Goal: Task Accomplishment & Management: Manage account settings

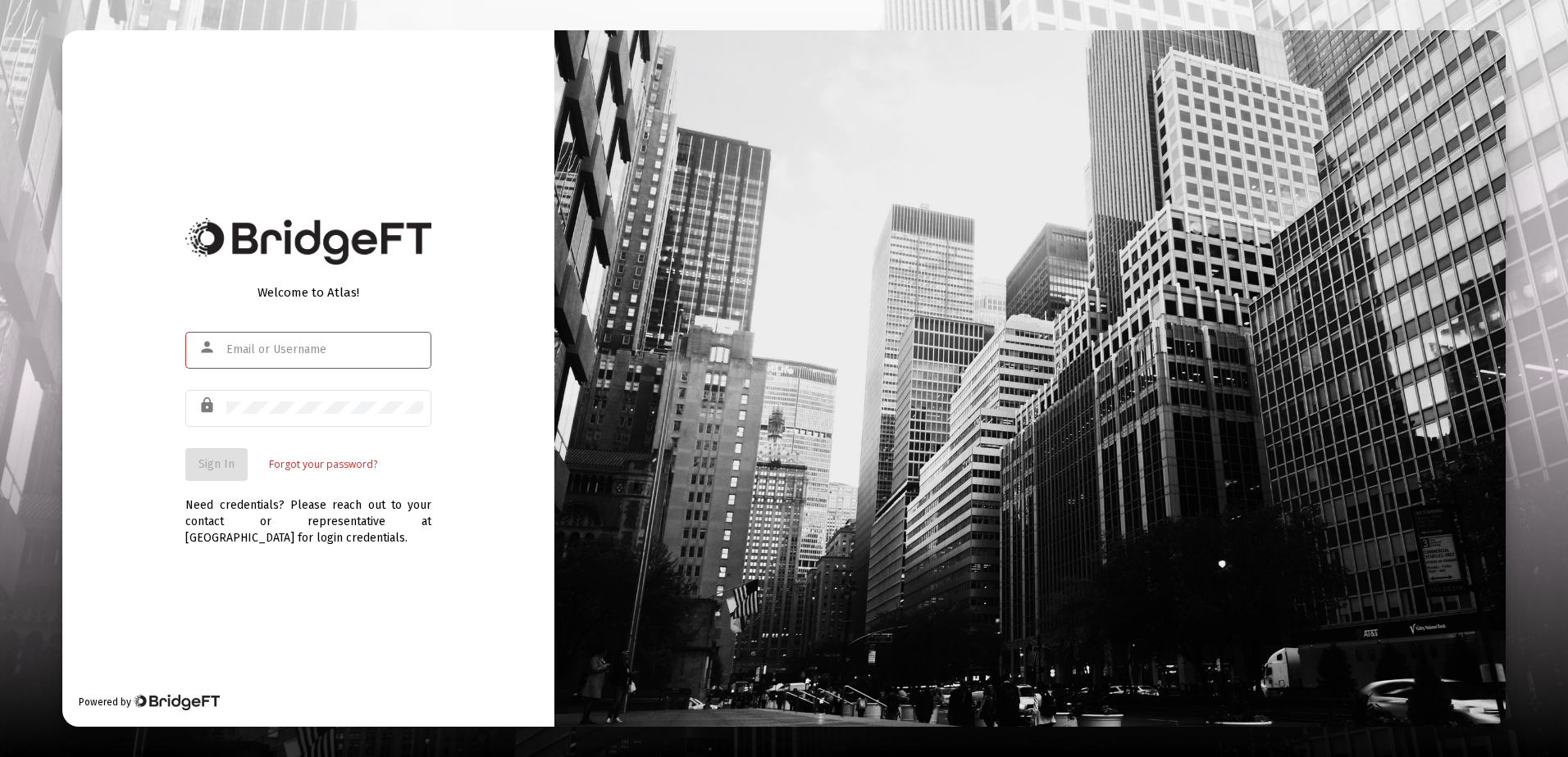
type input "[PERSON_NAME][EMAIL_ADDRESS][DOMAIN_NAME]"
drag, startPoint x: 409, startPoint y: 597, endPoint x: 420, endPoint y: 596, distance: 11.0
click at [420, 597] on div "Welcome to Atlas! person [PERSON_NAME][EMAIL_ADDRESS][DOMAIN_NAME] lock Sign In…" at bounding box center [308, 378] width 492 height 696
click at [236, 457] on button "Sign In" at bounding box center [217, 465] width 63 height 33
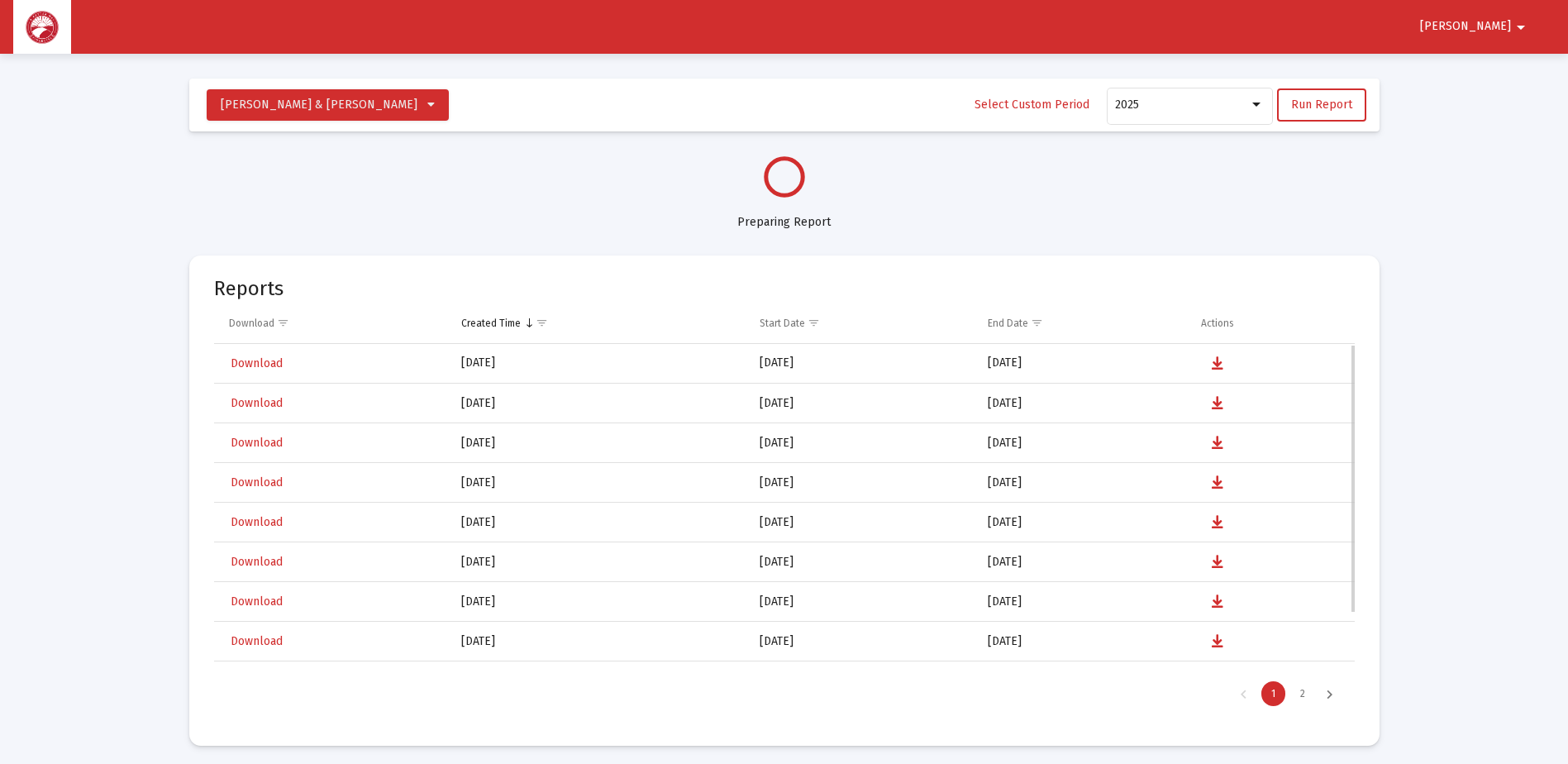
select select "View all"
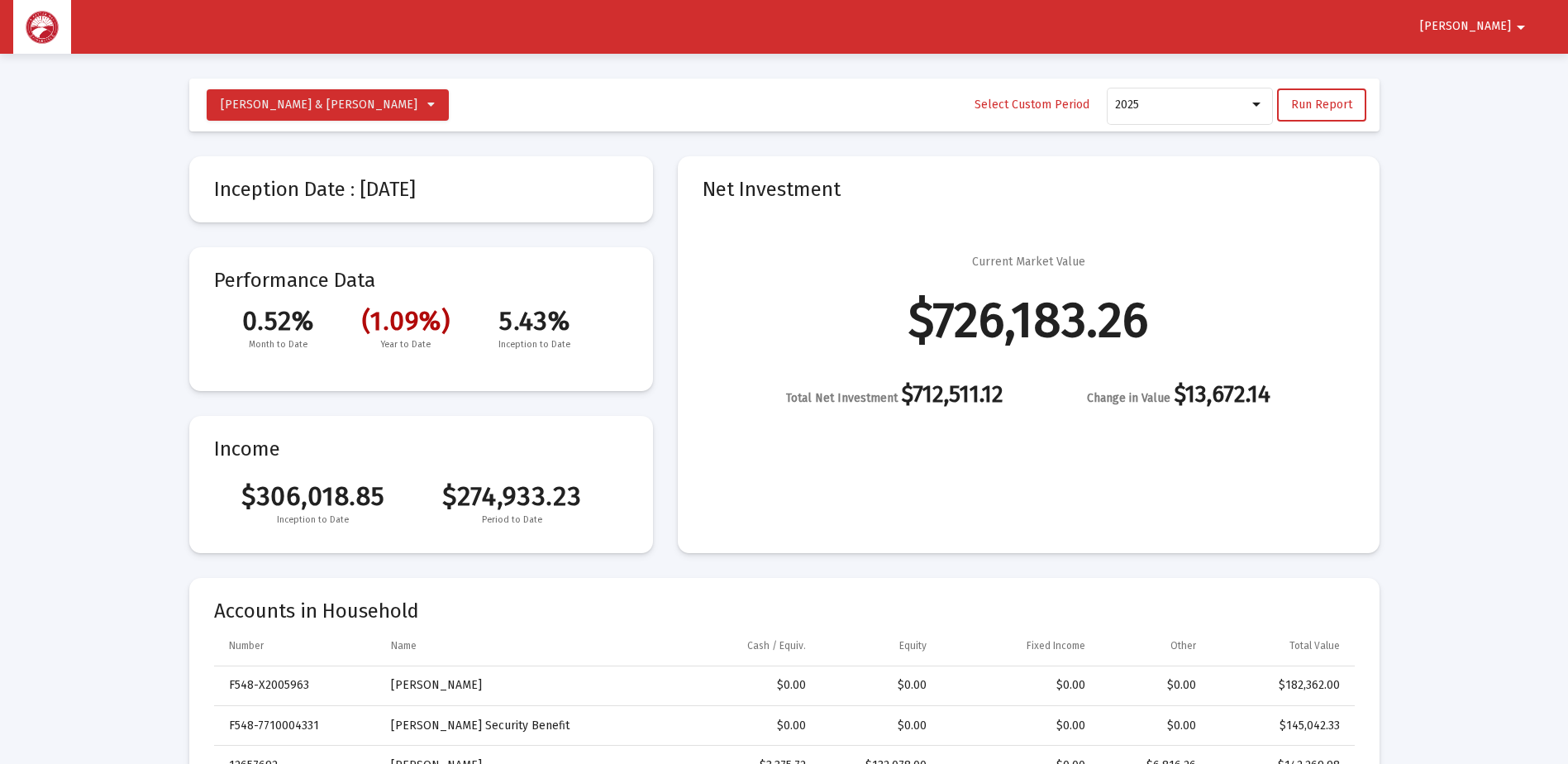
click at [1037, 467] on mat-card "Net Investment Current Market Value $726,183.26 Total Net Investment $712,511.1…" at bounding box center [1028, 355] width 701 height 397
click at [1155, 670] on td "$0.00" at bounding box center [1153, 686] width 111 height 40
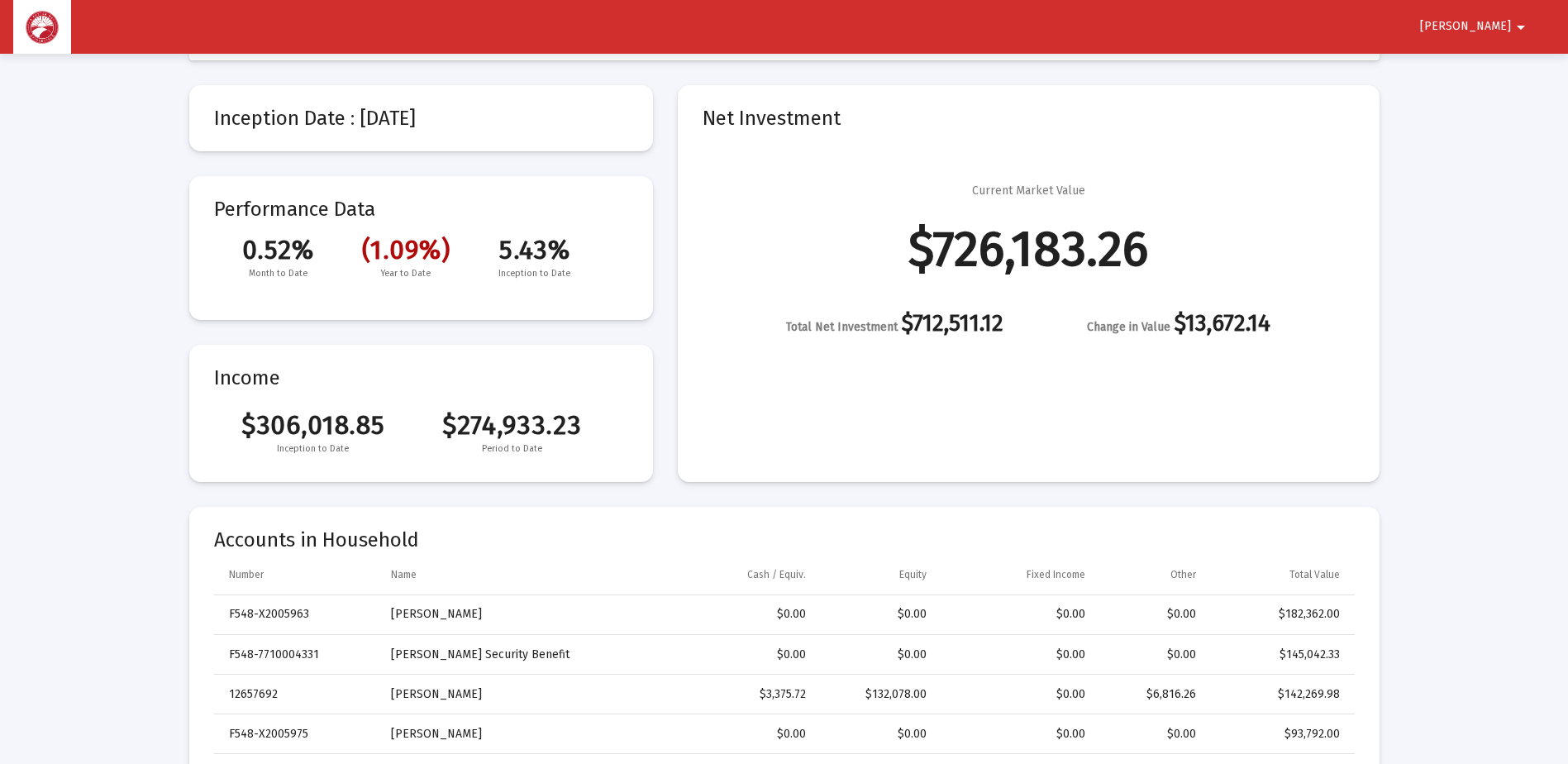
scroll to position [331, 0]
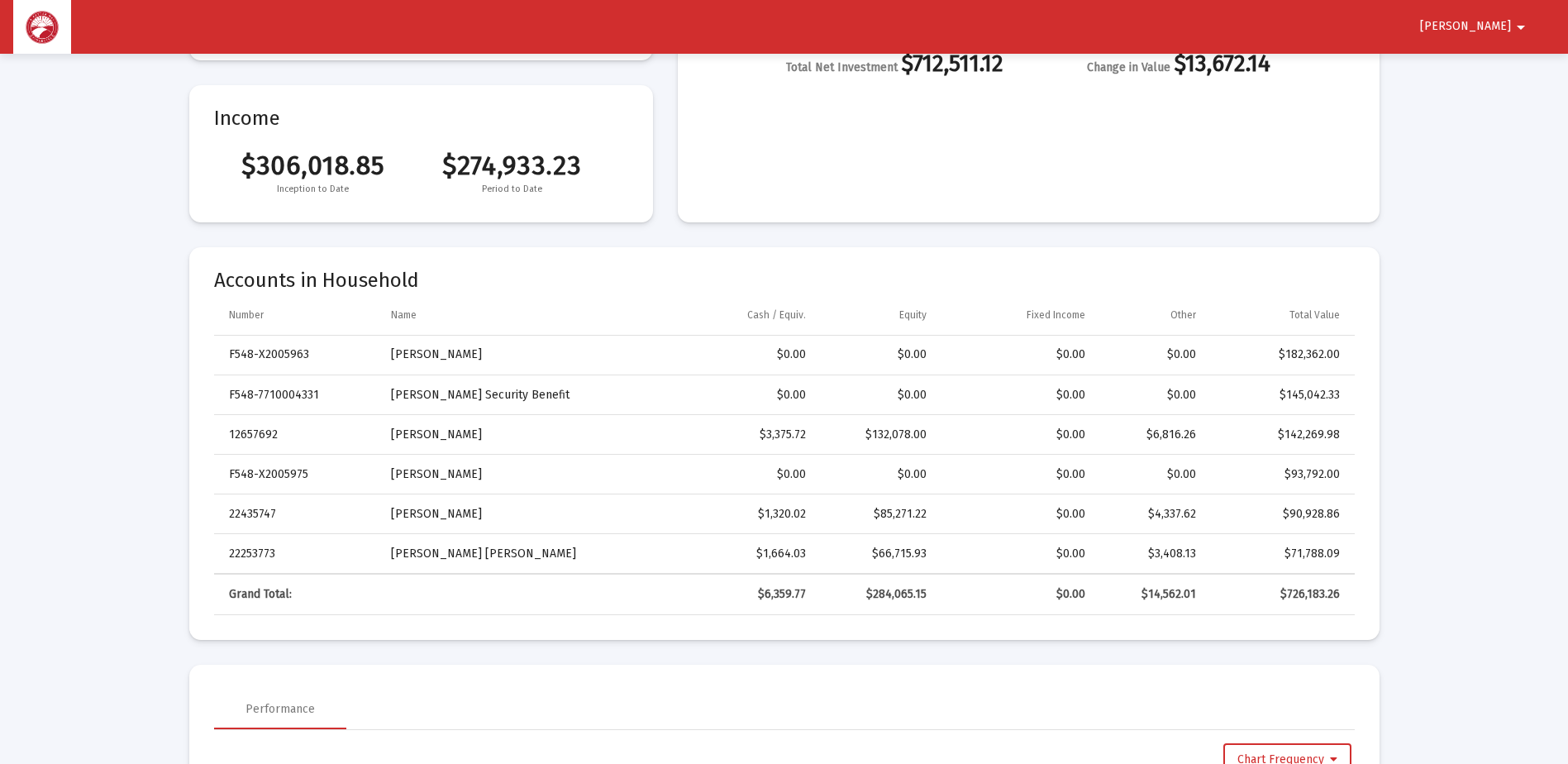
click at [1491, 24] on span "[PERSON_NAME]" at bounding box center [1466, 27] width 91 height 14
click at [1493, 65] on button "Logout" at bounding box center [1500, 69] width 92 height 40
